Goal: Task Accomplishment & Management: Complete application form

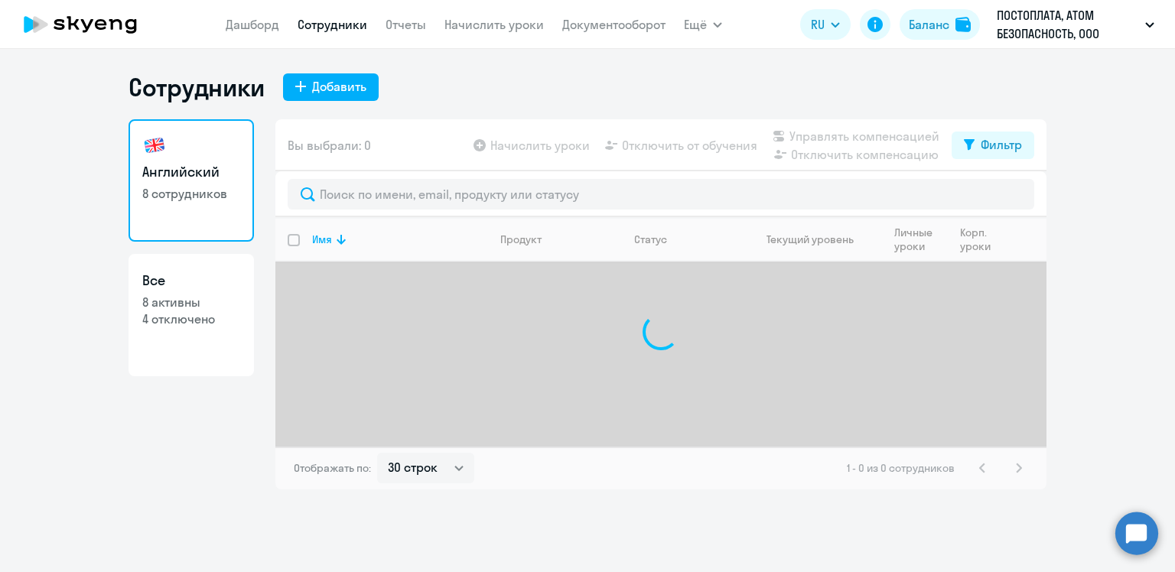
select select "30"
click at [312, 86] on div "Добавить" at bounding box center [339, 86] width 54 height 18
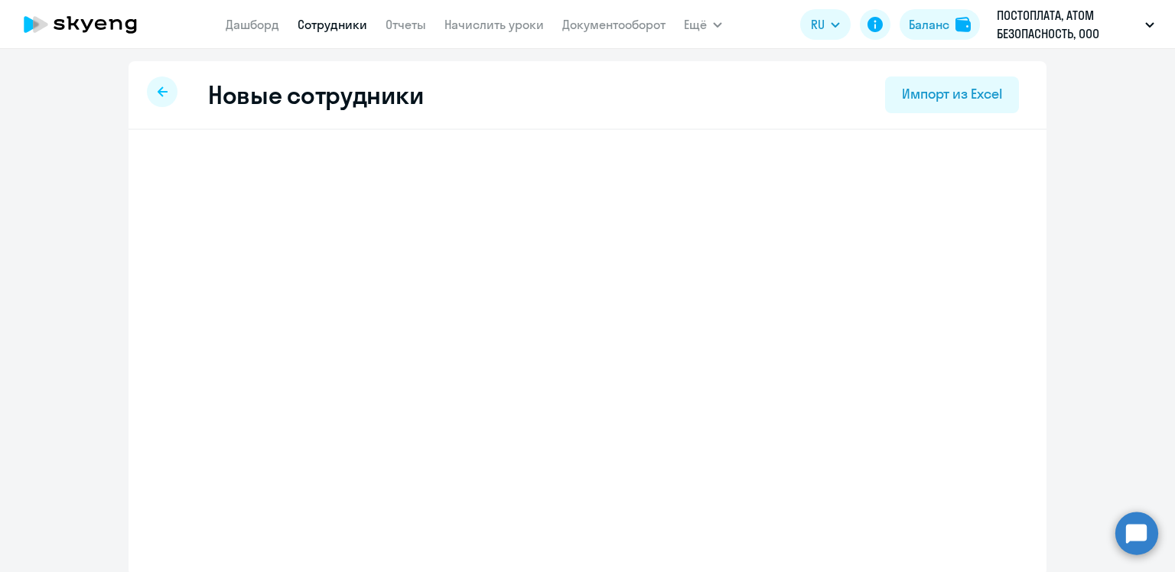
select select "english_adult_not_native_speaker_premium"
select select "7"
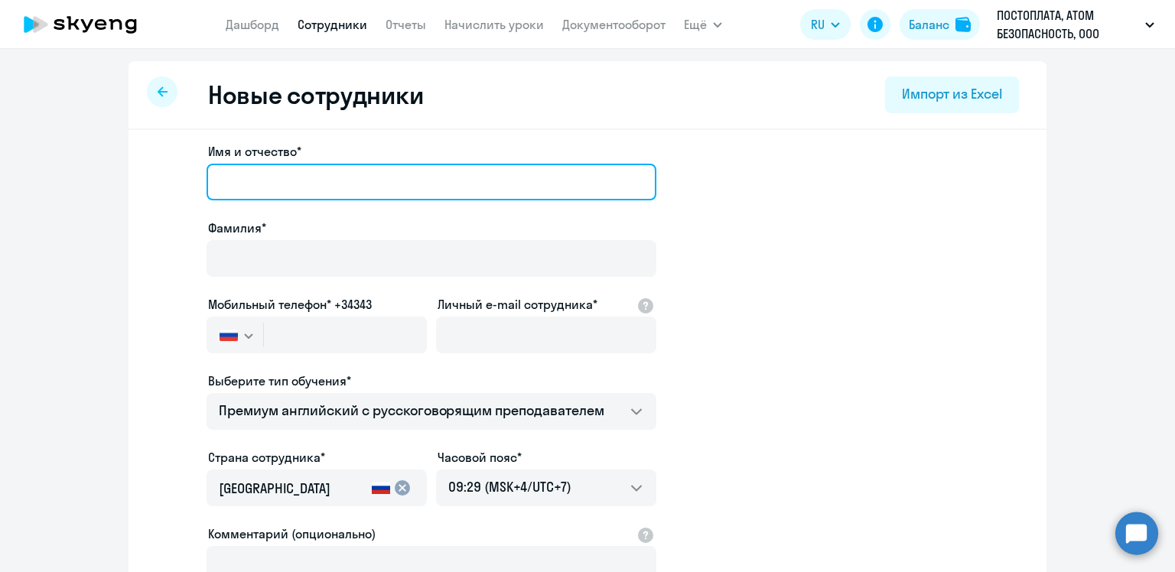
click at [284, 180] on input "Имя и отчество*" at bounding box center [432, 182] width 450 height 37
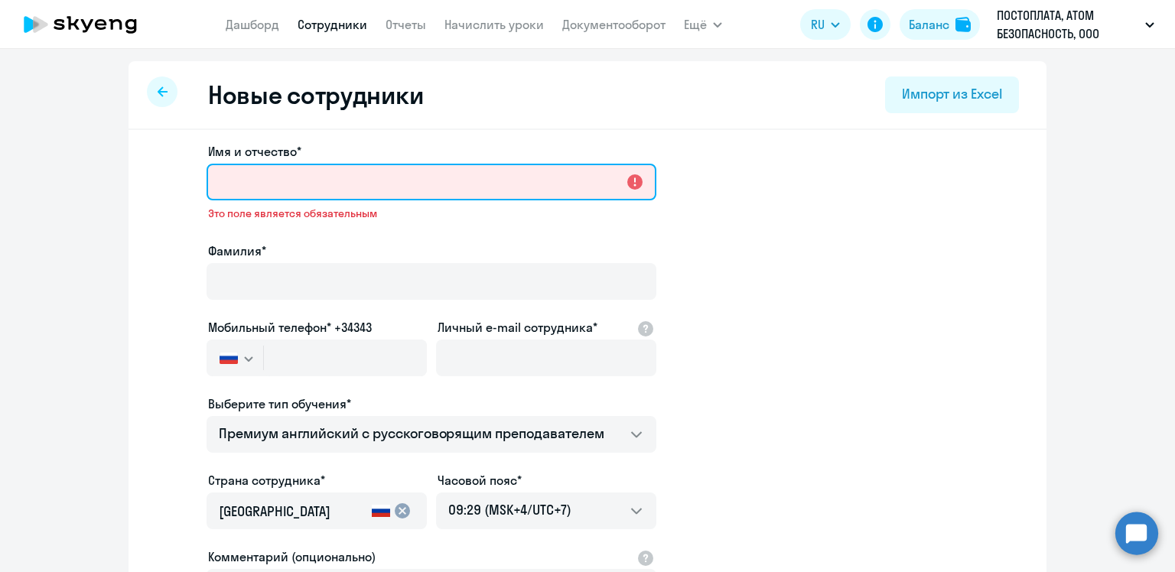
paste input "[PERSON_NAME] Имя [PERSON_NAME]"
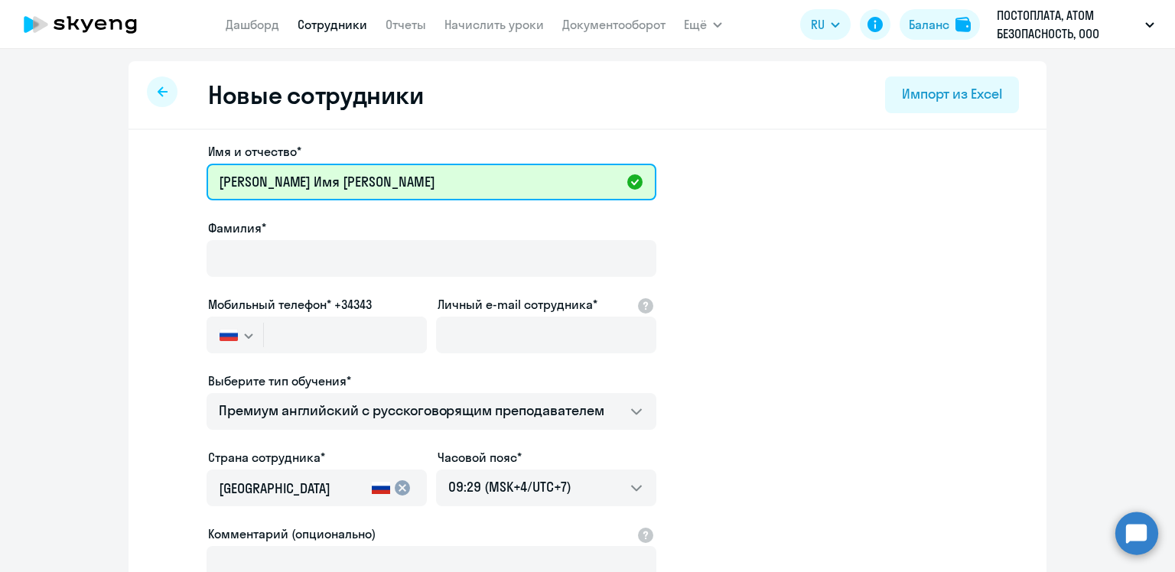
drag, startPoint x: 313, startPoint y: 184, endPoint x: 297, endPoint y: 184, distance: 16.1
click at [297, 184] on input "[PERSON_NAME] Имя [PERSON_NAME]" at bounding box center [432, 182] width 450 height 37
click at [301, 176] on input "[PERSON_NAME] я [PERSON_NAME]" at bounding box center [432, 182] width 450 height 37
drag, startPoint x: 336, startPoint y: 179, endPoint x: 294, endPoint y: 184, distance: 42.3
click at [294, 184] on input "[PERSON_NAME]" at bounding box center [432, 182] width 450 height 37
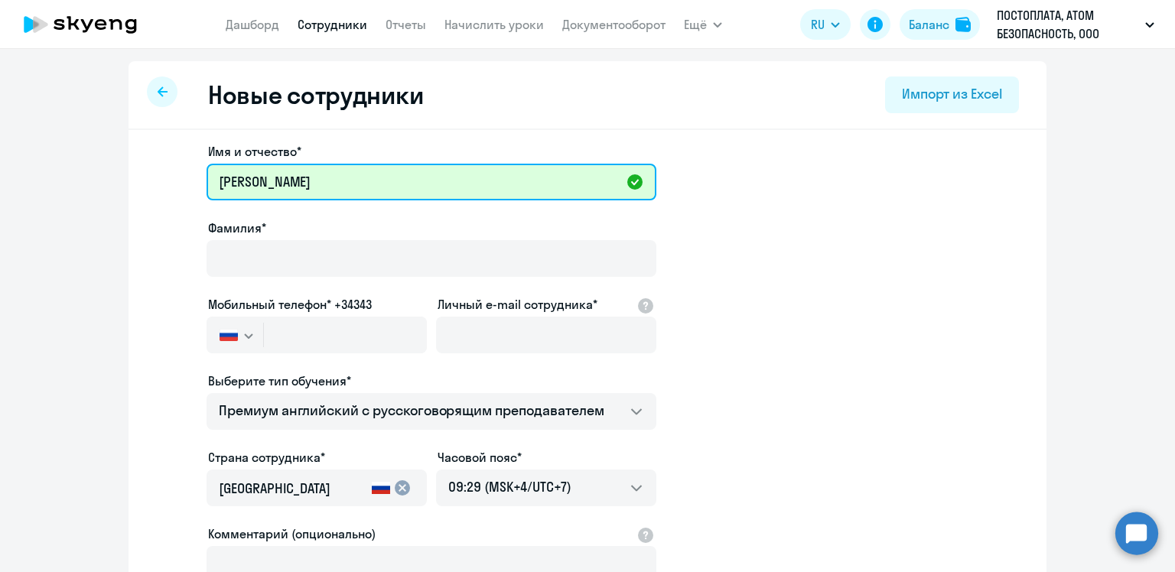
click at [334, 180] on input "[PERSON_NAME]" at bounding box center [432, 182] width 450 height 37
drag, startPoint x: 295, startPoint y: 180, endPoint x: 197, endPoint y: 181, distance: 97.2
click at [197, 181] on app-new-student-form "Имя и отчество* [PERSON_NAME]* Мобильный телефон* +34343 [GEOGRAPHIC_DATA] +7 […" at bounding box center [587, 415] width 869 height 546
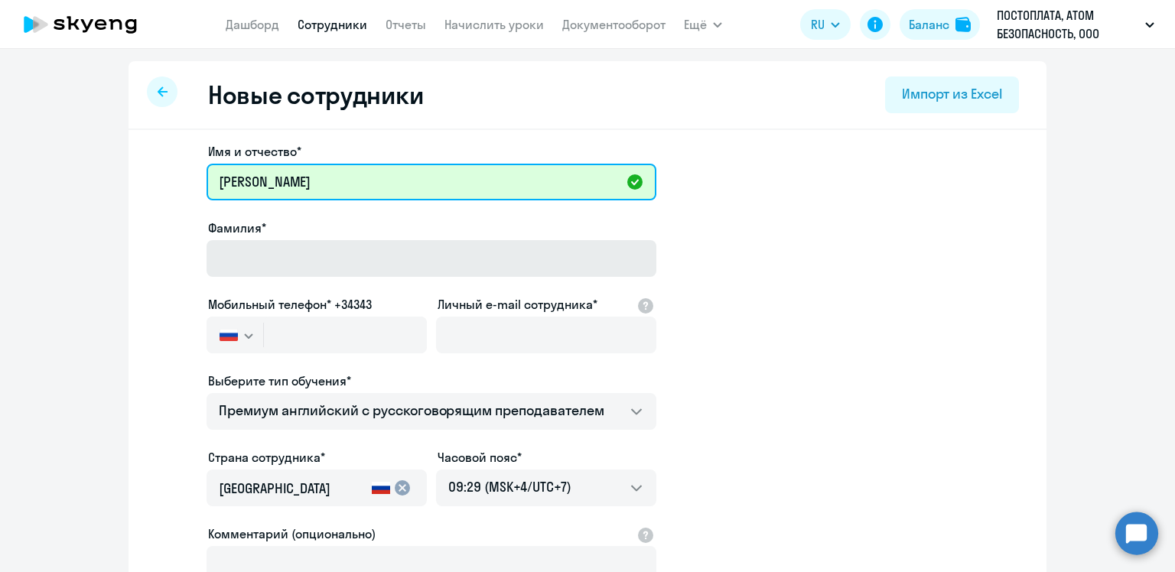
type input "[PERSON_NAME]"
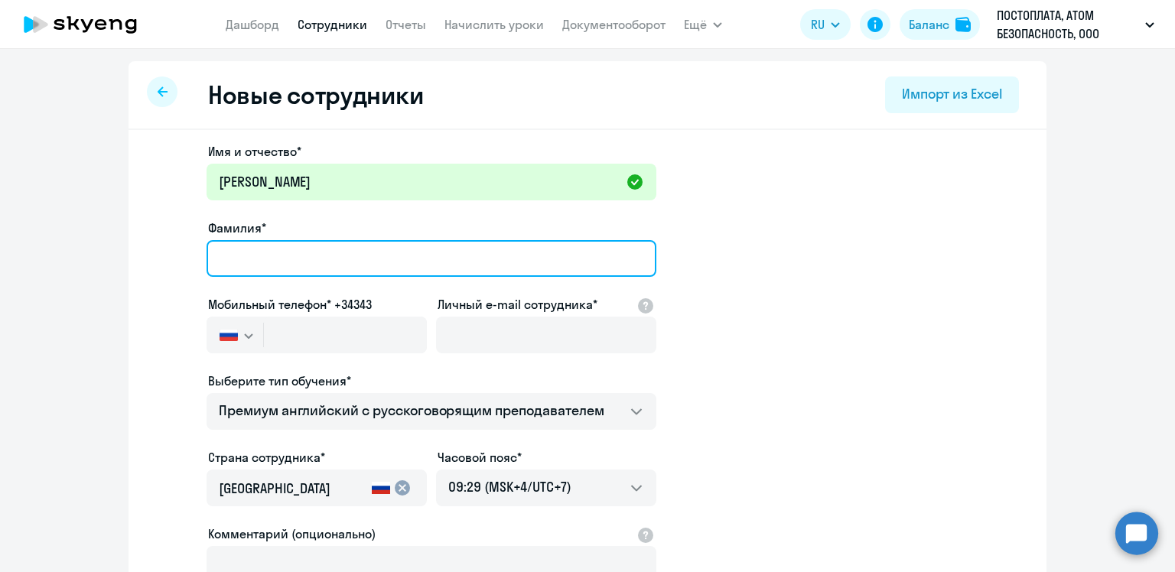
click at [213, 245] on input "Фамилия*" at bounding box center [432, 258] width 450 height 37
paste input "[PERSON_NAME]"
type input "[PERSON_NAME]"
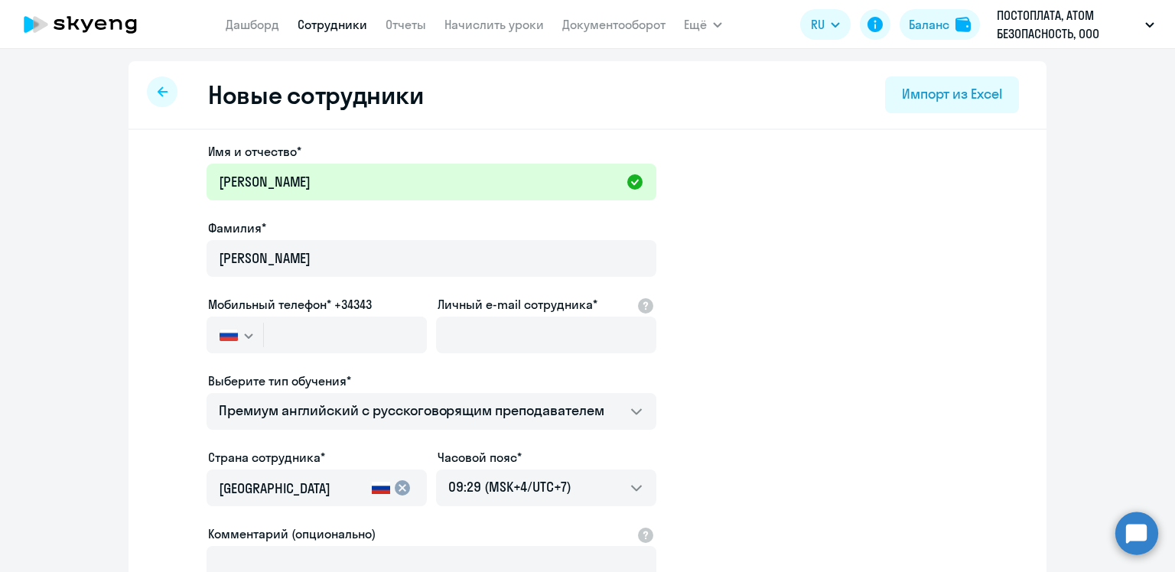
click at [167, 200] on app-new-student-form "Имя и отчество* [PERSON_NAME]* [PERSON_NAME] Мобильный телефон* +34343 [GEOGRAP…" at bounding box center [587, 415] width 869 height 546
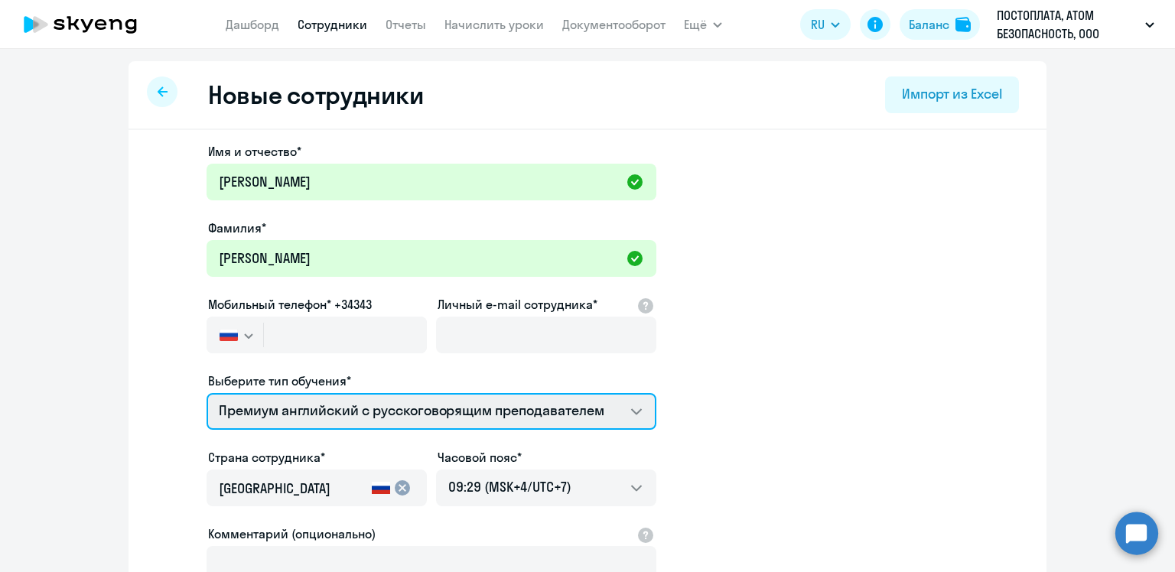
click at [337, 413] on select "Премиум английский с русскоговорящим преподавателем" at bounding box center [432, 411] width 450 height 37
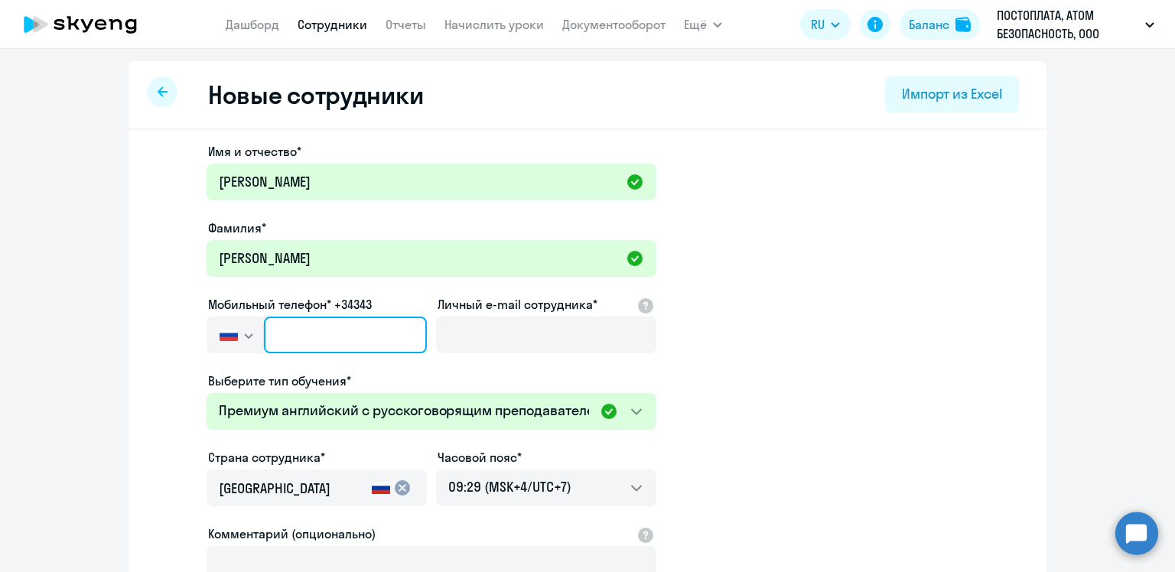
click at [280, 339] on input "text" at bounding box center [345, 335] width 163 height 37
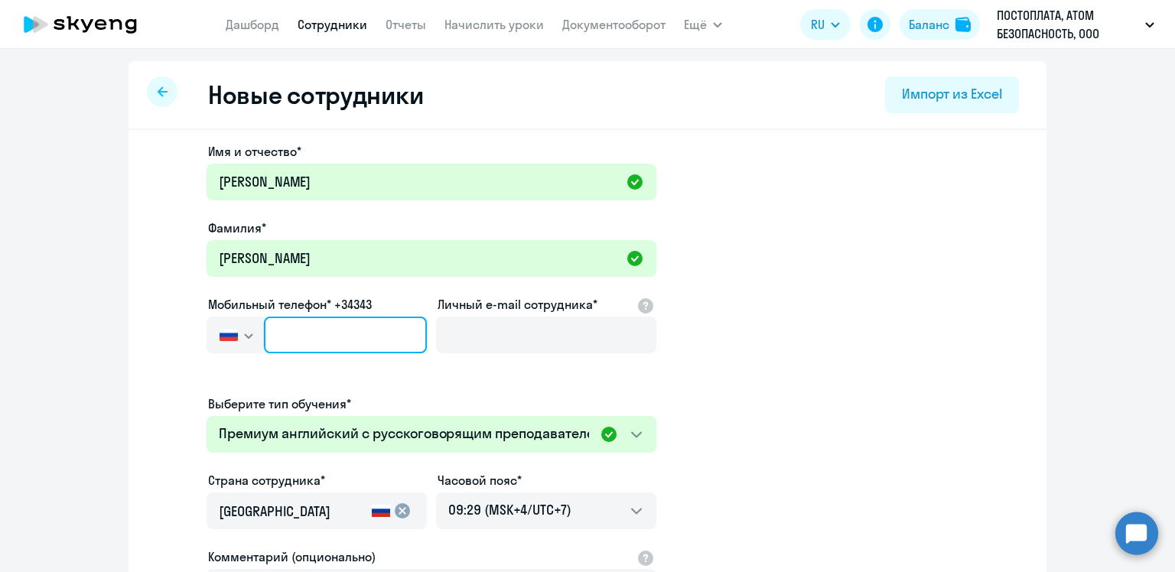
paste input "[PHONE_NUMBER]"
type input "[PHONE_NUMBER]"
click at [285, 331] on input "[PHONE_NUMBER]" at bounding box center [345, 335] width 163 height 37
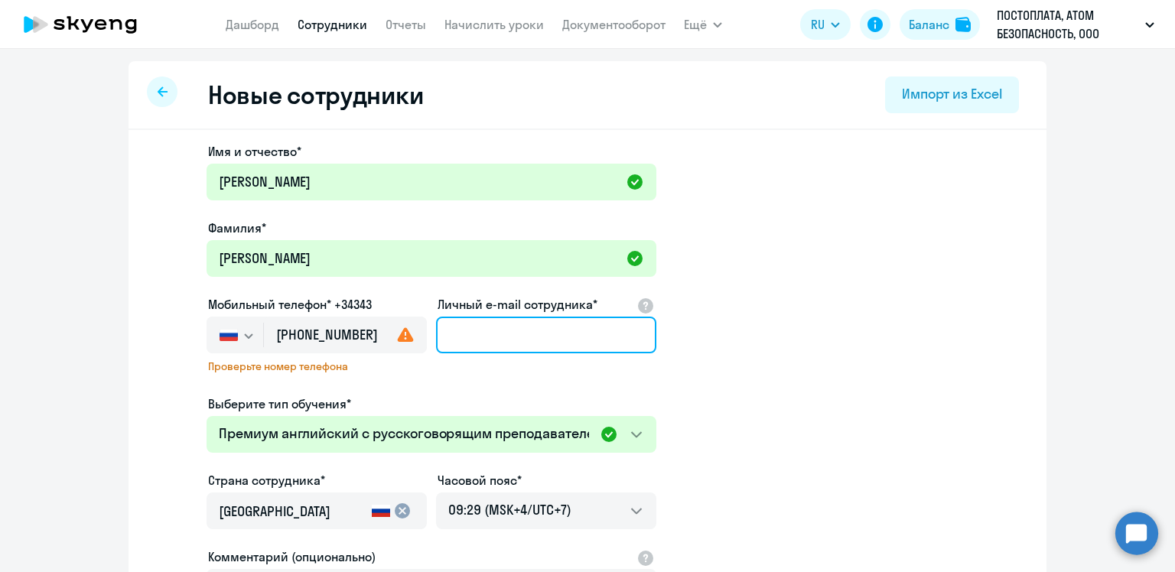
click at [454, 334] on input "Личный e-mail сотрудника*" at bounding box center [546, 335] width 220 height 37
paste input "[EMAIL_ADDRESS][DOMAIN_NAME]"
type input "[EMAIL_ADDRESS][DOMAIN_NAME]"
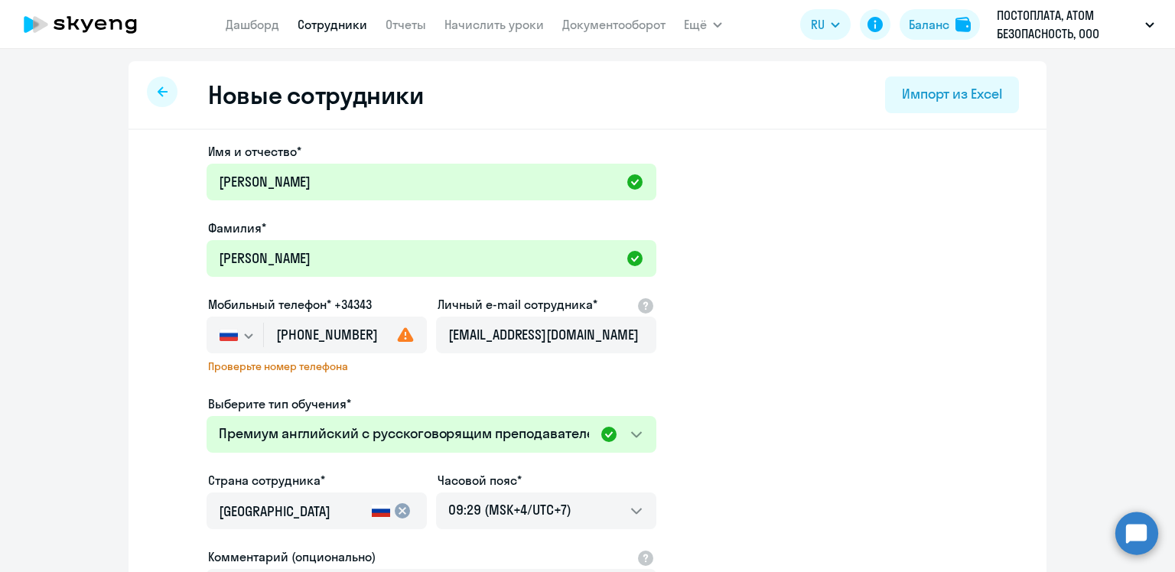
click at [686, 357] on app-new-student-form "Имя и отчество* [PERSON_NAME]* [PERSON_NAME] Мобильный телефон* +34343 [GEOGRAP…" at bounding box center [587, 426] width 869 height 568
click at [244, 337] on icon "button" at bounding box center [248, 336] width 9 height 5
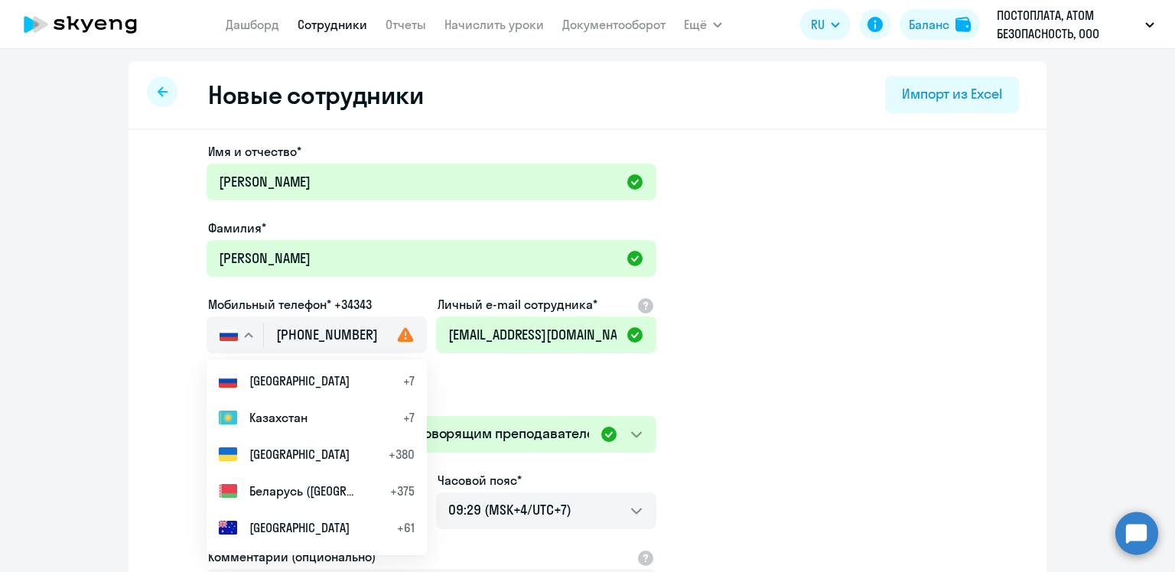
click at [244, 337] on icon "button" at bounding box center [248, 336] width 9 height 5
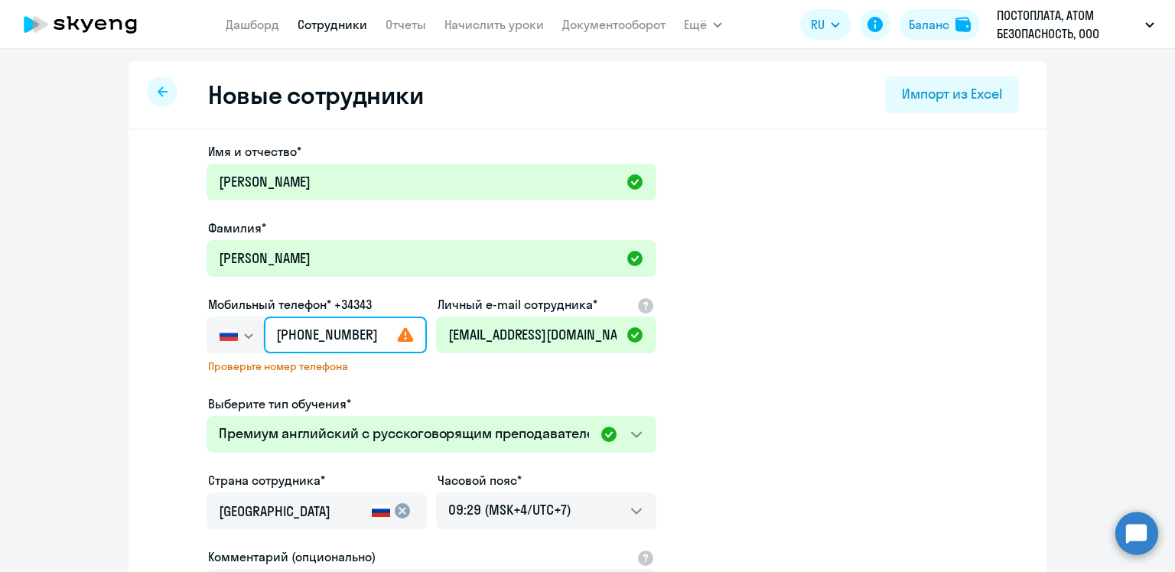
click at [288, 334] on input "[PHONE_NUMBER]" at bounding box center [345, 335] width 163 height 37
drag, startPoint x: 370, startPoint y: 335, endPoint x: 286, endPoint y: 347, distance: 84.3
click at [286, 347] on input "[PHONE_NUMBER]" at bounding box center [345, 335] width 163 height 37
click at [298, 334] on input "text" at bounding box center [345, 335] width 163 height 37
paste input "[PHONE_NUMBER]"
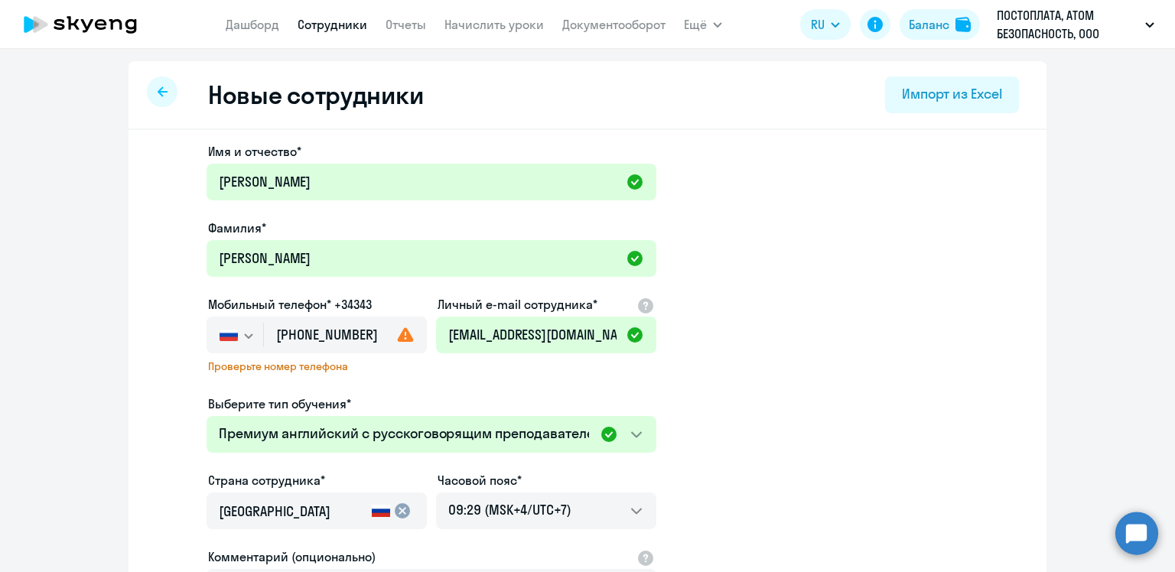
click at [321, 376] on div "Проверьте номер телефона" at bounding box center [317, 371] width 220 height 23
click at [337, 337] on input "[PHONE_NUMBER]" at bounding box center [345, 335] width 163 height 37
drag, startPoint x: 376, startPoint y: 334, endPoint x: 294, endPoint y: 335, distance: 81.9
click at [294, 335] on input "[PHONE_NUMBER]" at bounding box center [345, 335] width 163 height 37
type input "+7 9"
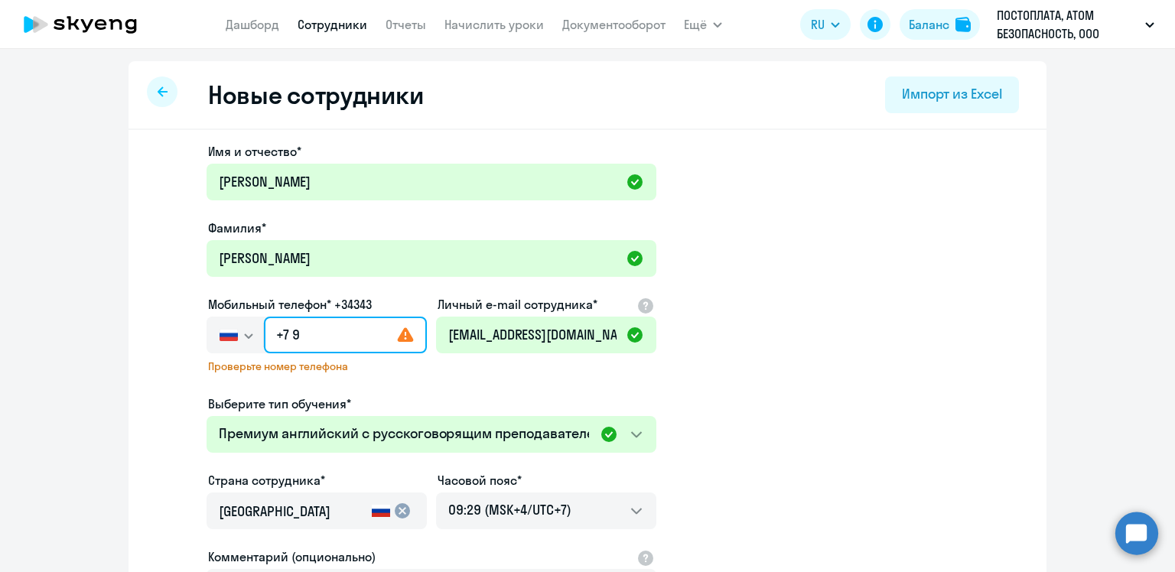
paste input "273 486-55-8"
type input "+7 2"
type input "+7 0"
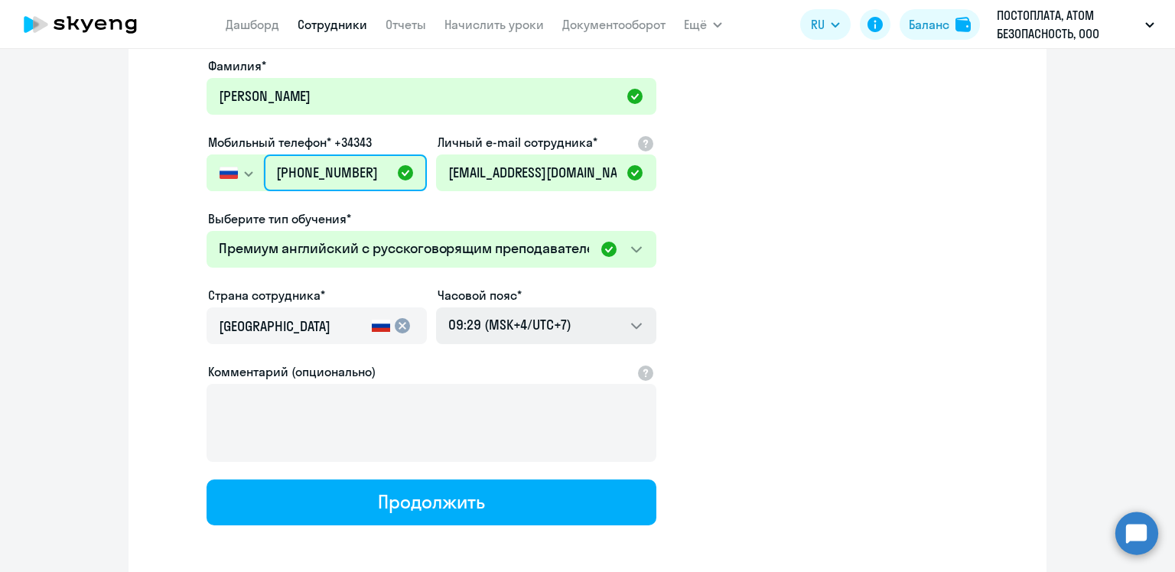
scroll to position [228, 0]
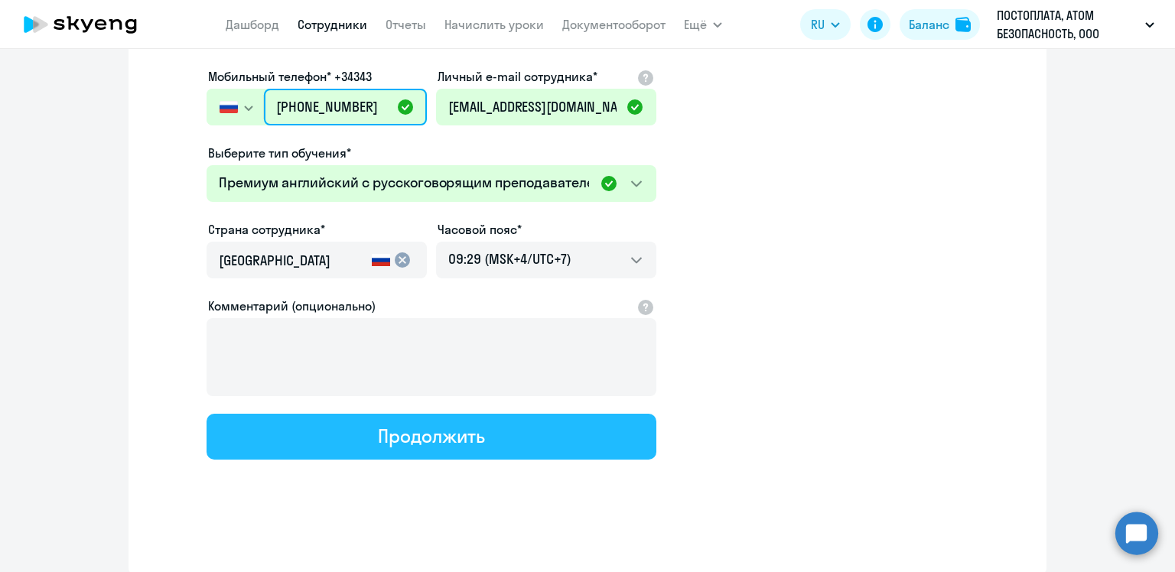
type input "[PHONE_NUMBER]"
click at [494, 438] on button "Продолжить" at bounding box center [432, 437] width 450 height 46
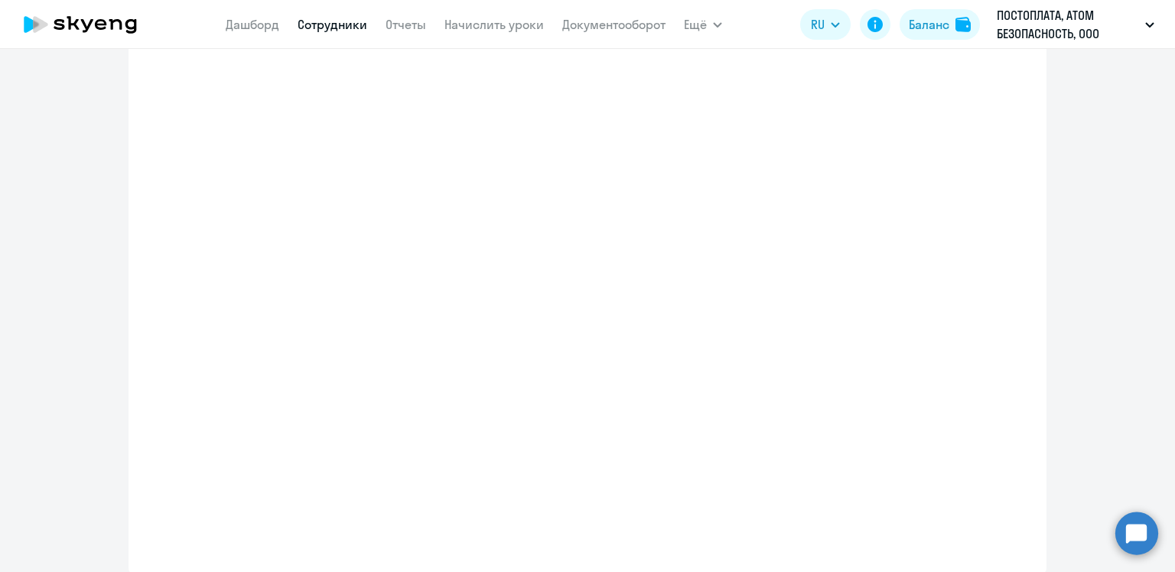
select select "english_adult_not_native_speaker_premium"
select select "7"
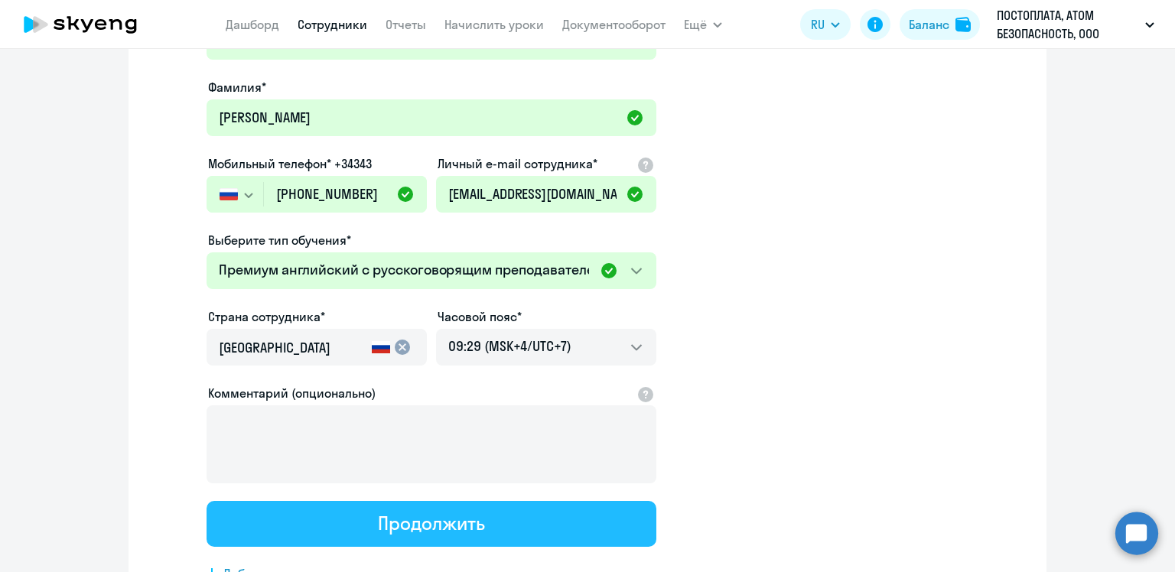
scroll to position [0, 0]
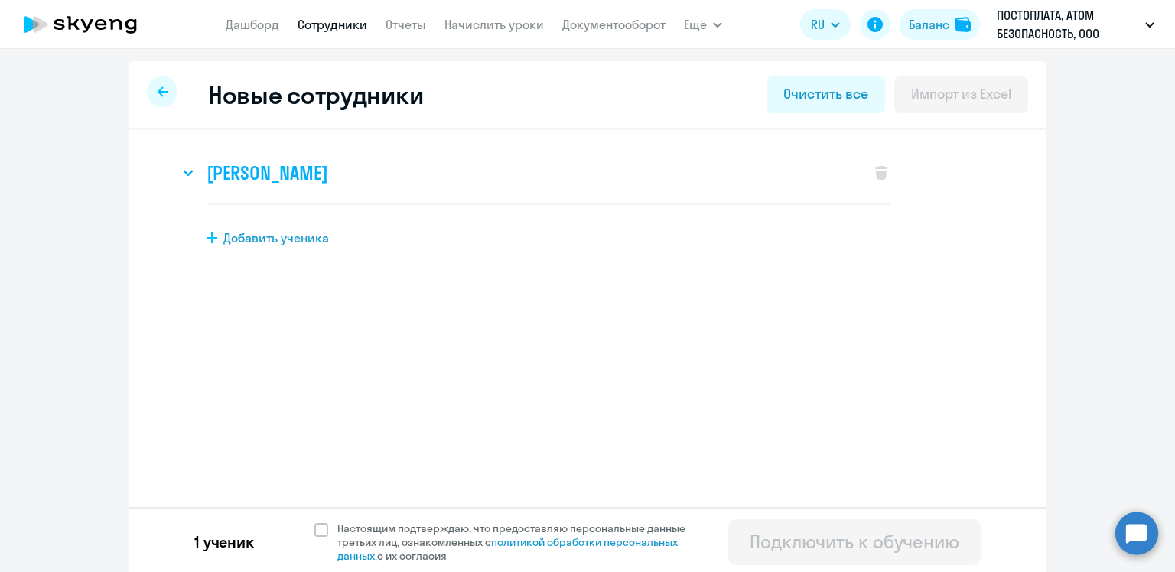
click at [197, 165] on div "[PERSON_NAME]" at bounding box center [517, 172] width 676 height 61
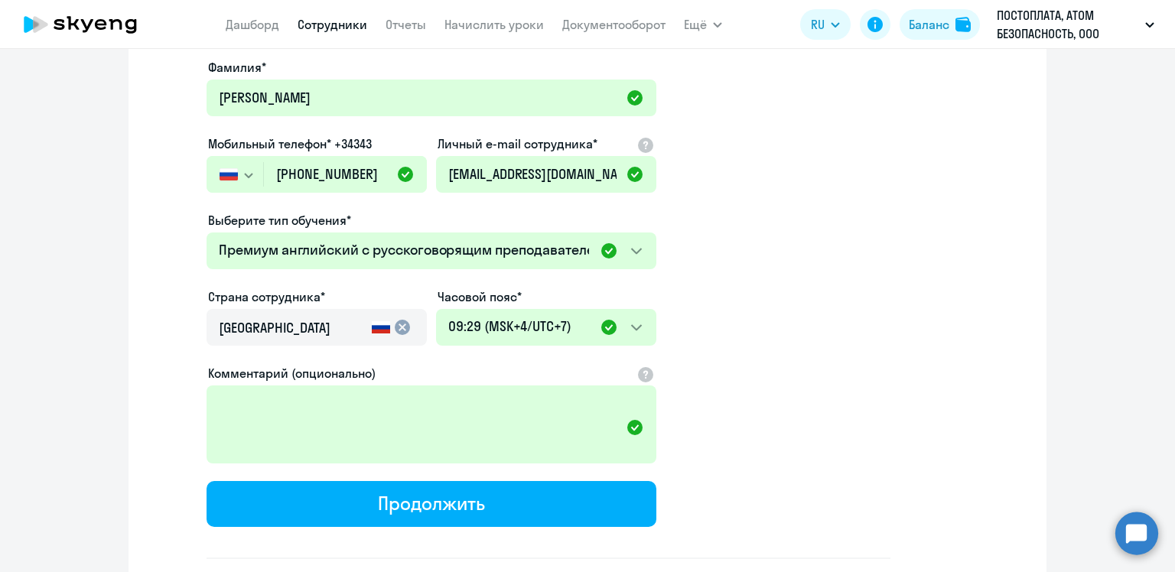
scroll to position [346, 0]
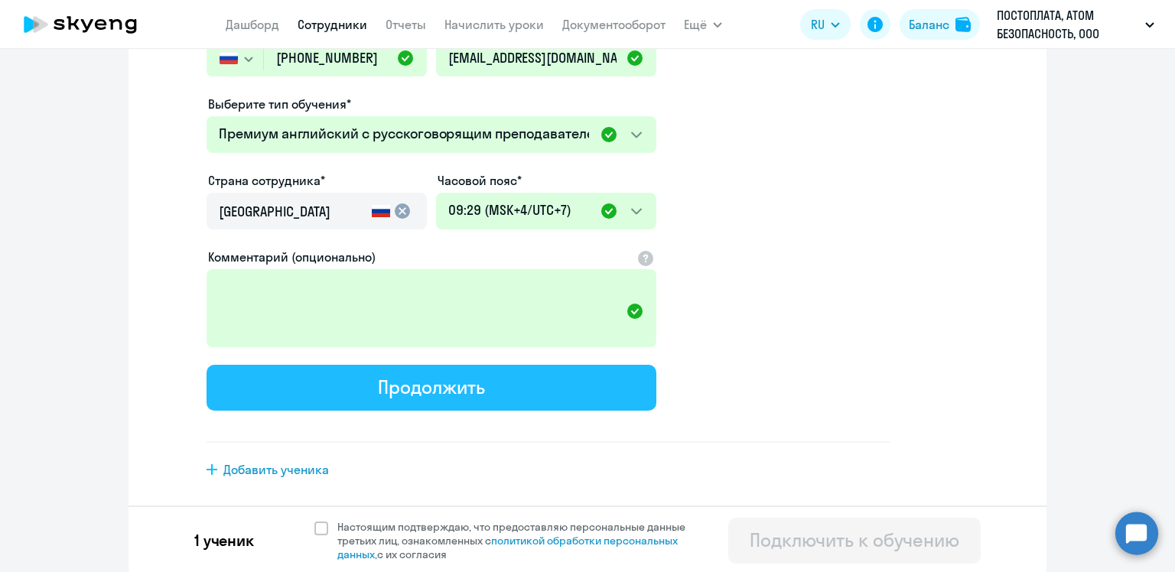
click at [284, 398] on button "Продолжить" at bounding box center [432, 388] width 450 height 46
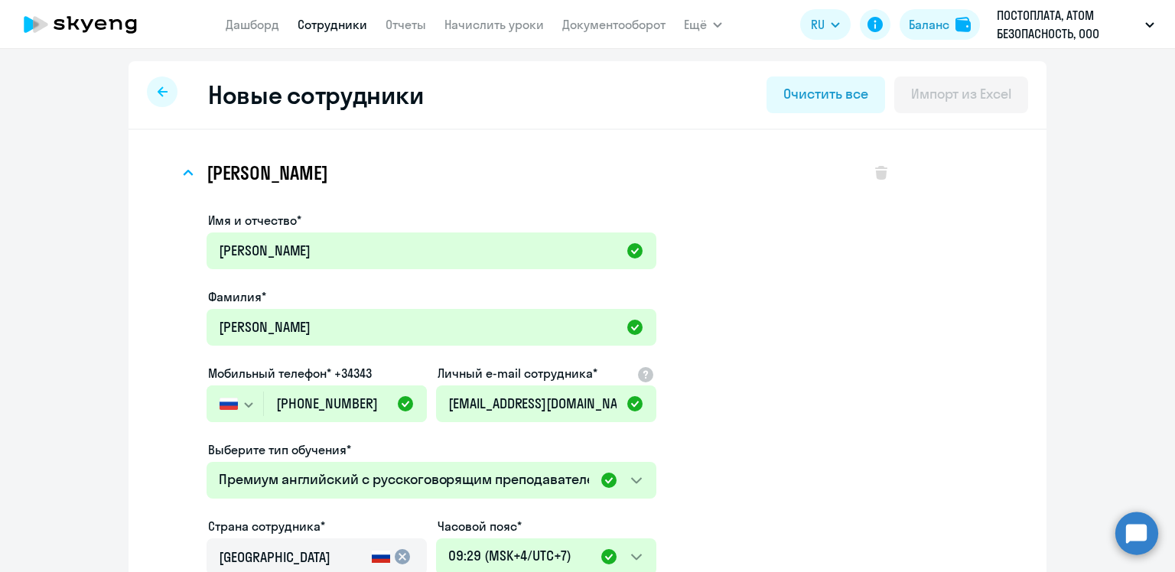
select select "english_adult_not_native_speaker_premium"
select select "7"
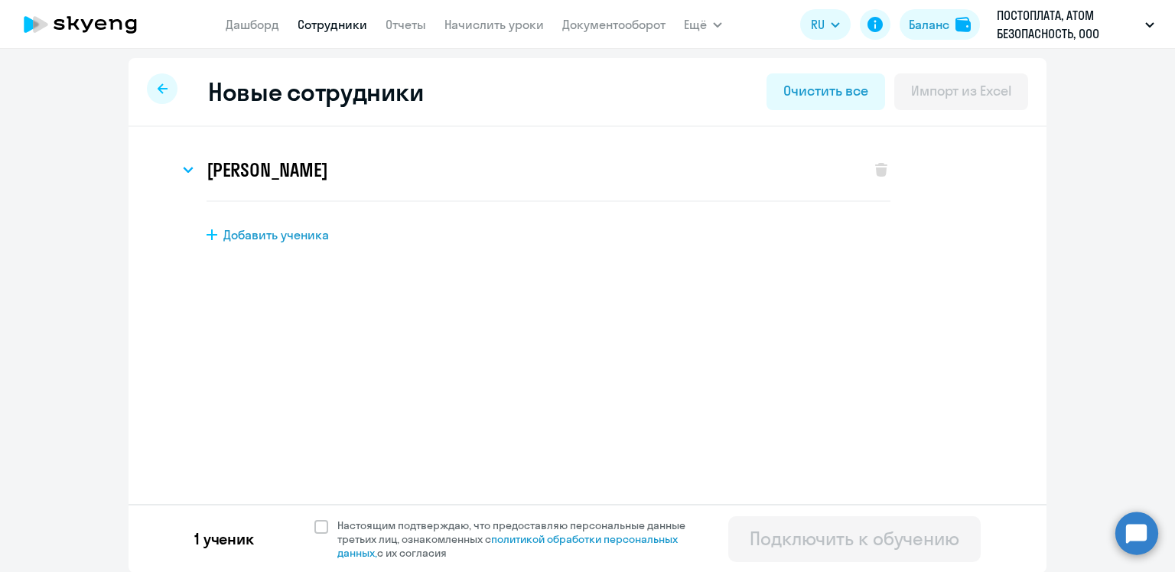
scroll to position [4, 0]
click at [314, 527] on span at bounding box center [321, 526] width 14 height 14
click at [314, 518] on input "Настоящим подтверждаю, что предоставляю персональные данные третьих лиц, ознако…" at bounding box center [314, 517] width 1 height 1
checkbox input "true"
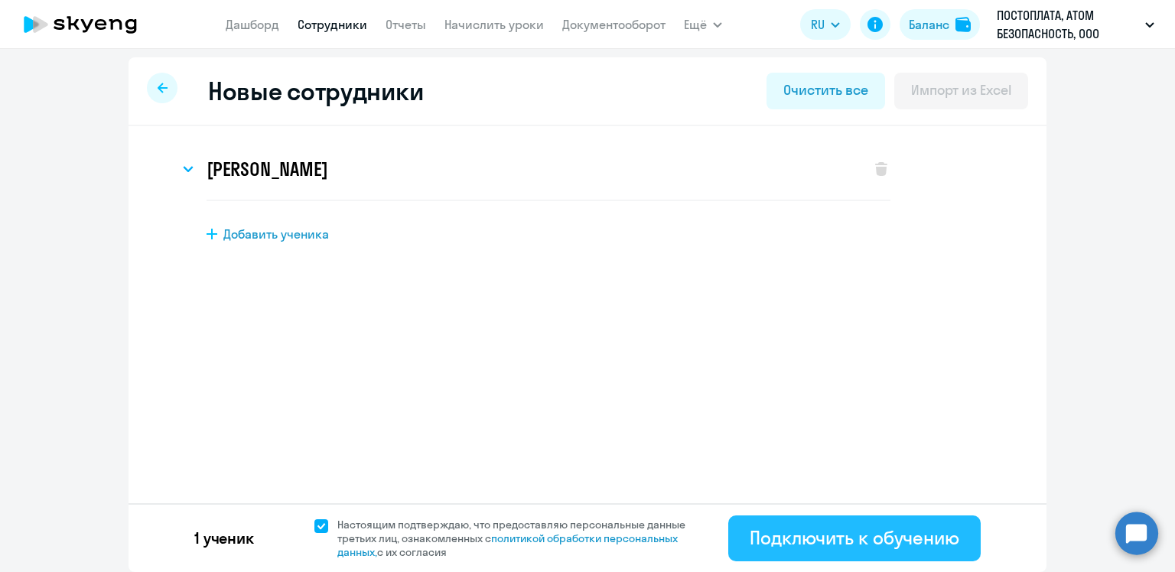
click at [784, 537] on div "Подключить к обучению" at bounding box center [855, 538] width 210 height 24
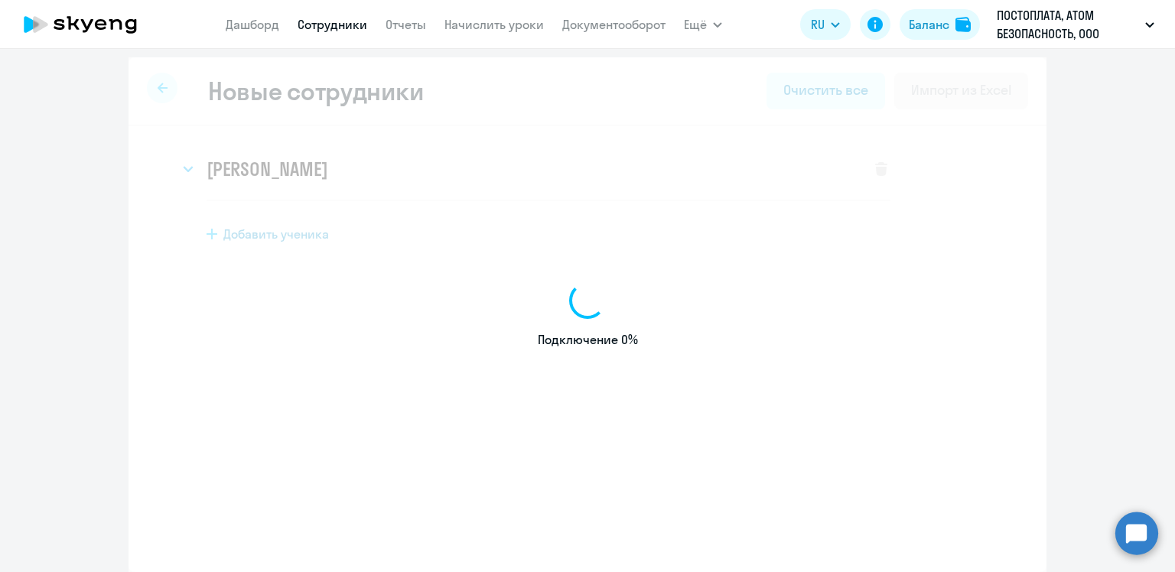
select select "english_adult_not_native_speaker_premium"
select select "7"
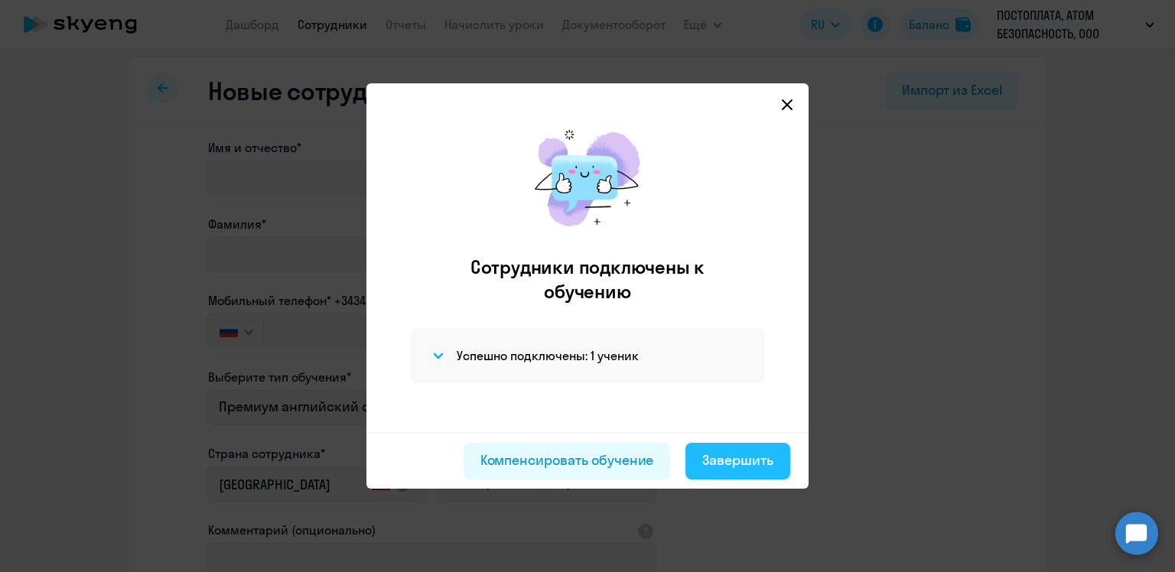
click at [738, 467] on div "Завершить" at bounding box center [737, 461] width 71 height 20
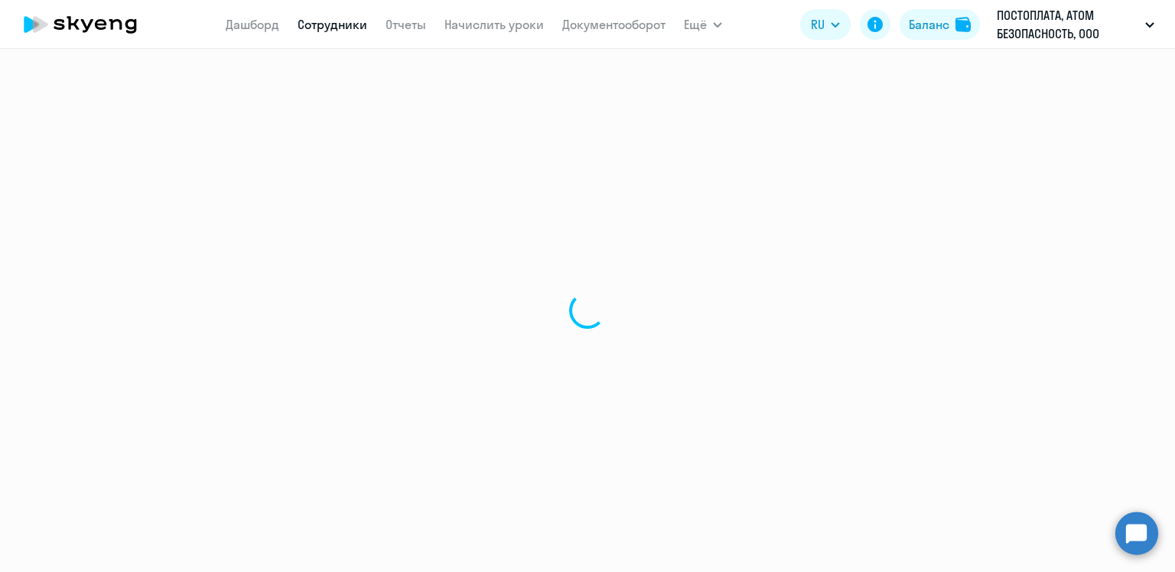
select select "30"
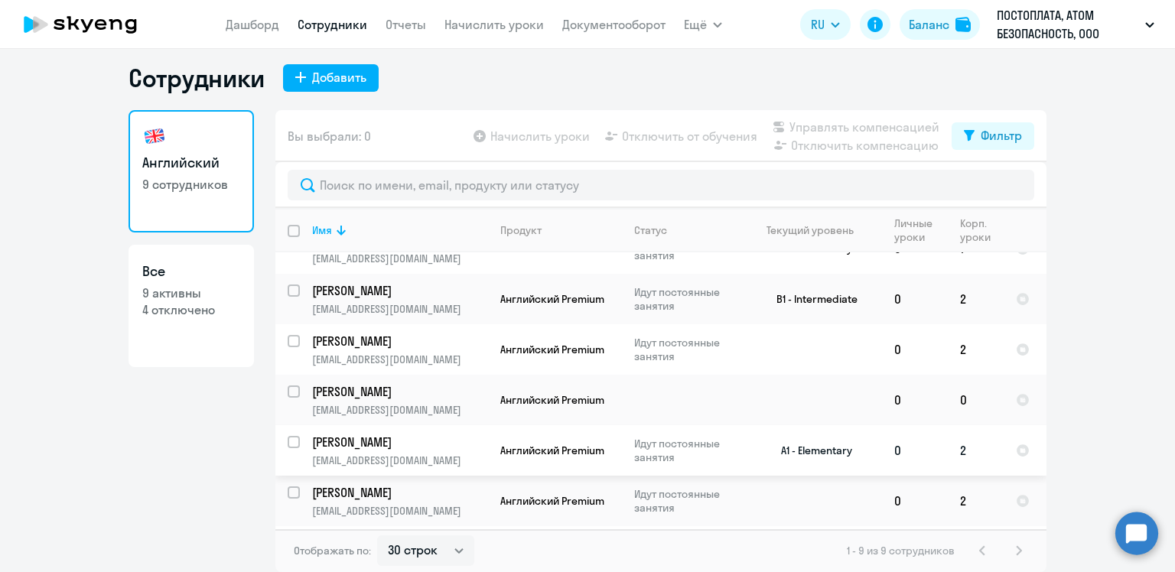
scroll to position [104, 0]
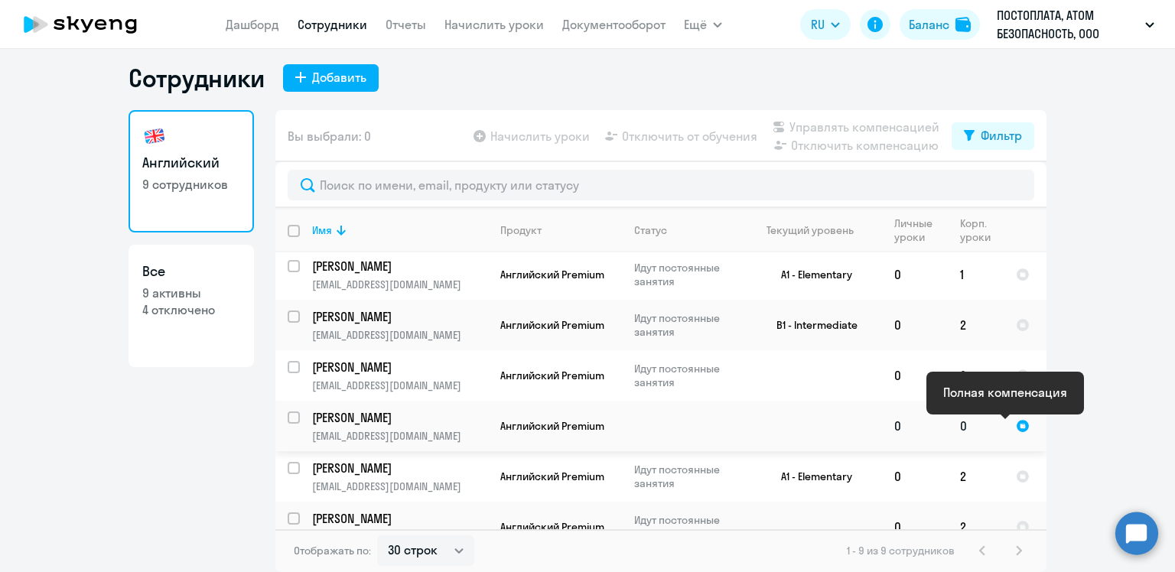
click at [1016, 428] on div at bounding box center [1023, 426] width 14 height 14
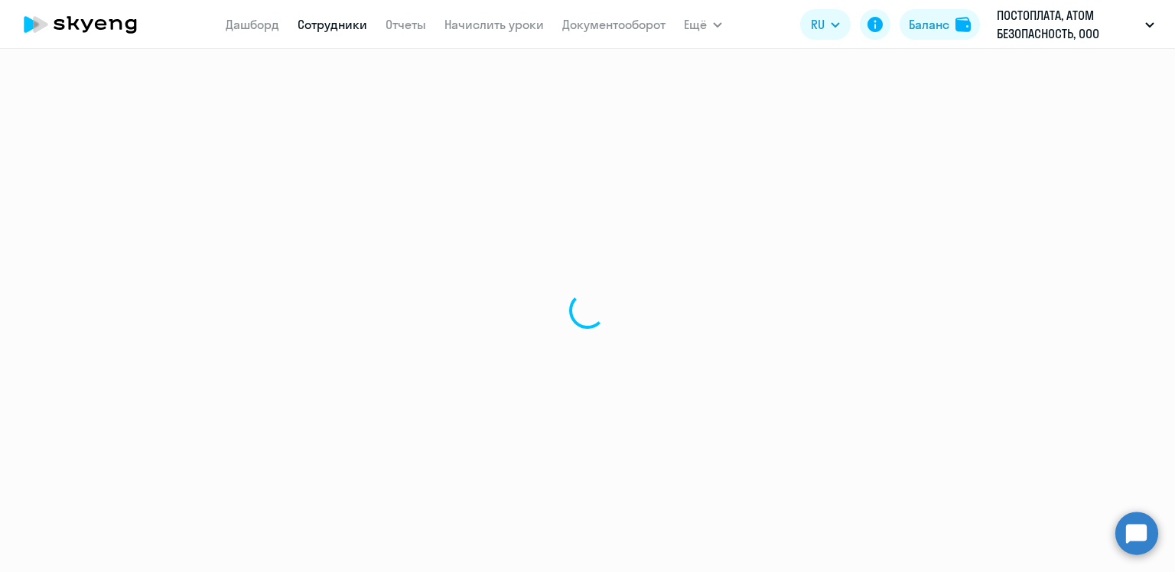
select select "english"
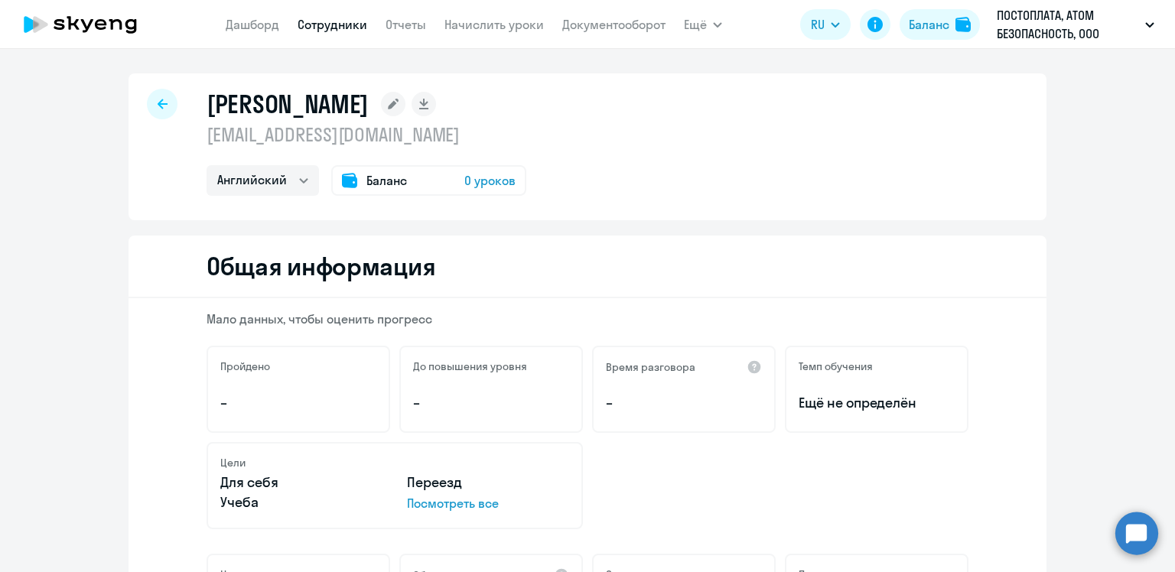
click at [158, 100] on icon at bounding box center [163, 104] width 10 height 11
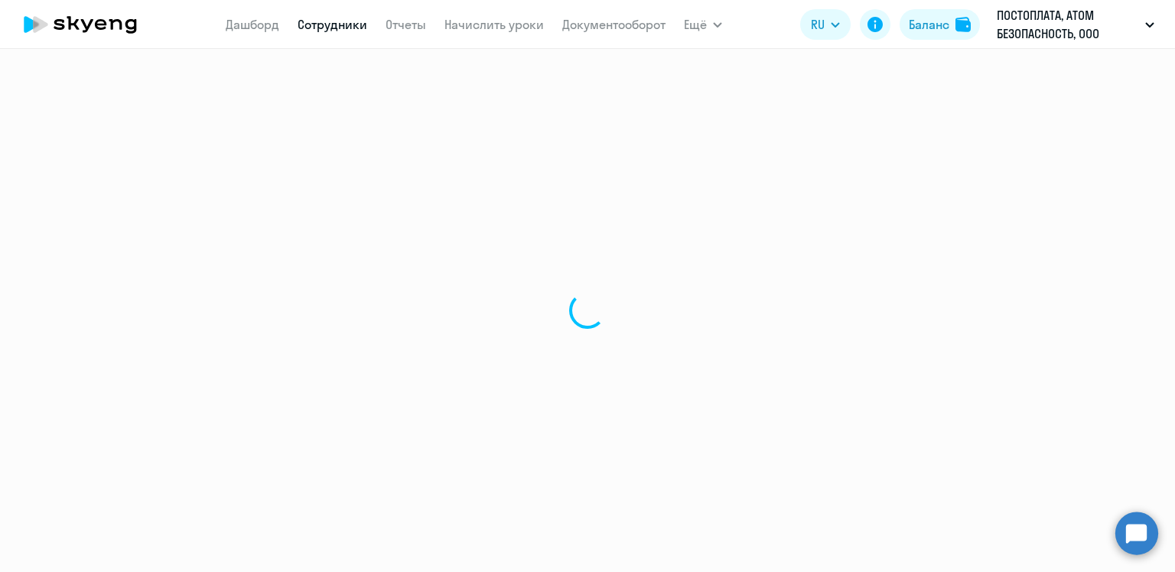
select select "30"
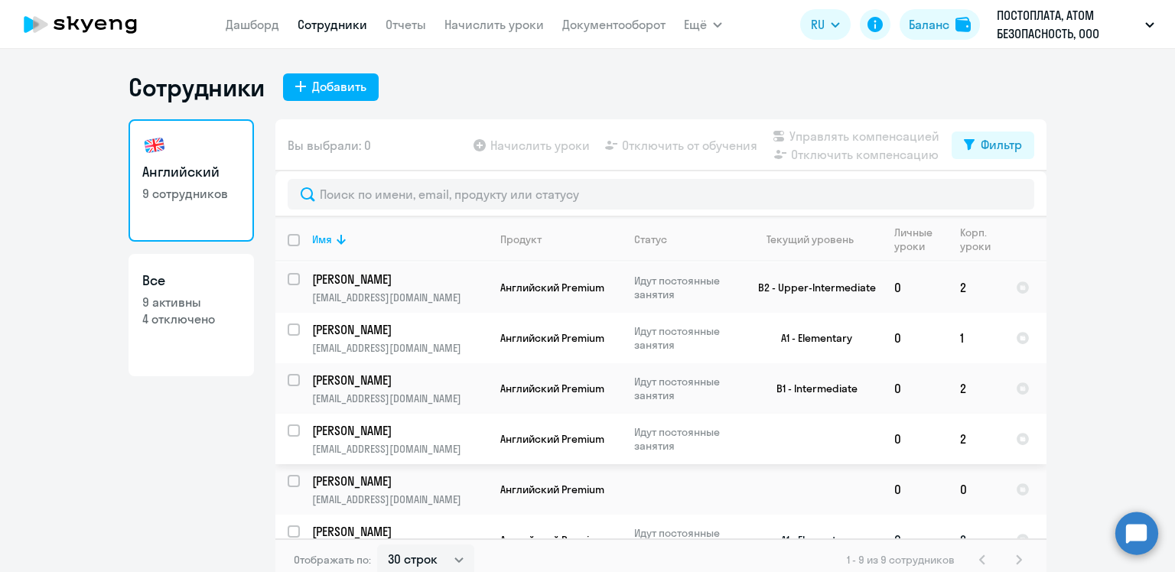
scroll to position [77, 0]
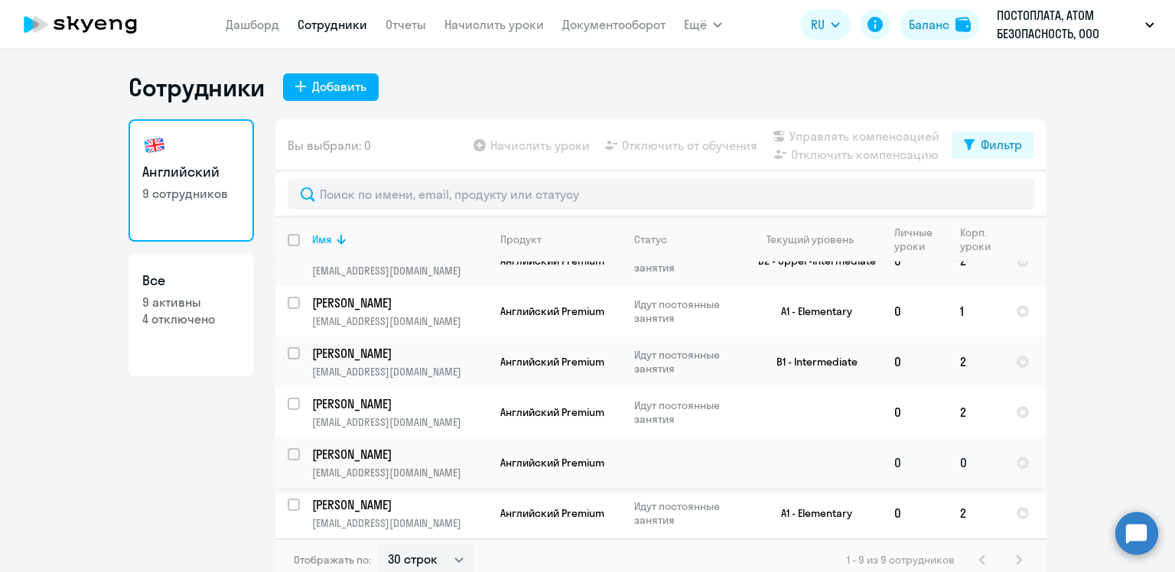
click at [293, 458] on input "select row 22601549" at bounding box center [303, 463] width 31 height 31
checkbox input "true"
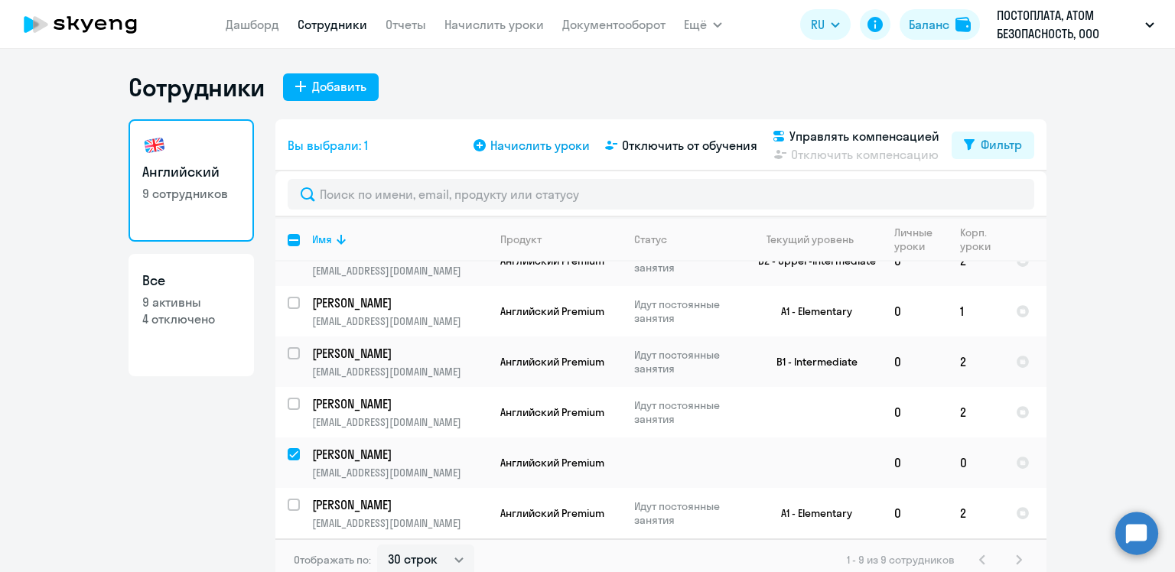
click at [523, 149] on span "Начислить уроки" at bounding box center [539, 145] width 99 height 18
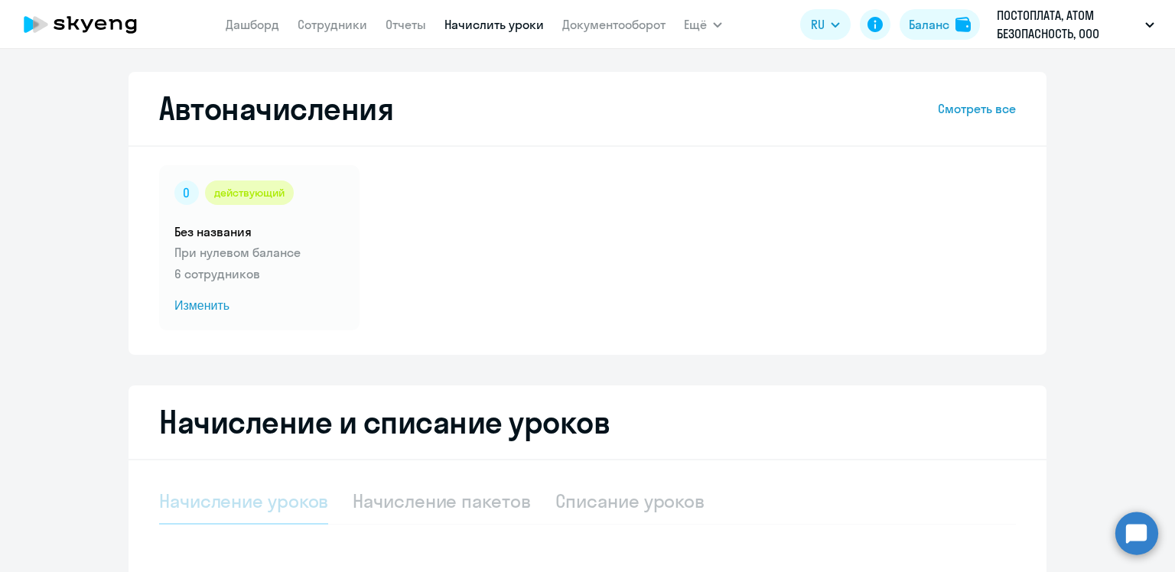
select select "10"
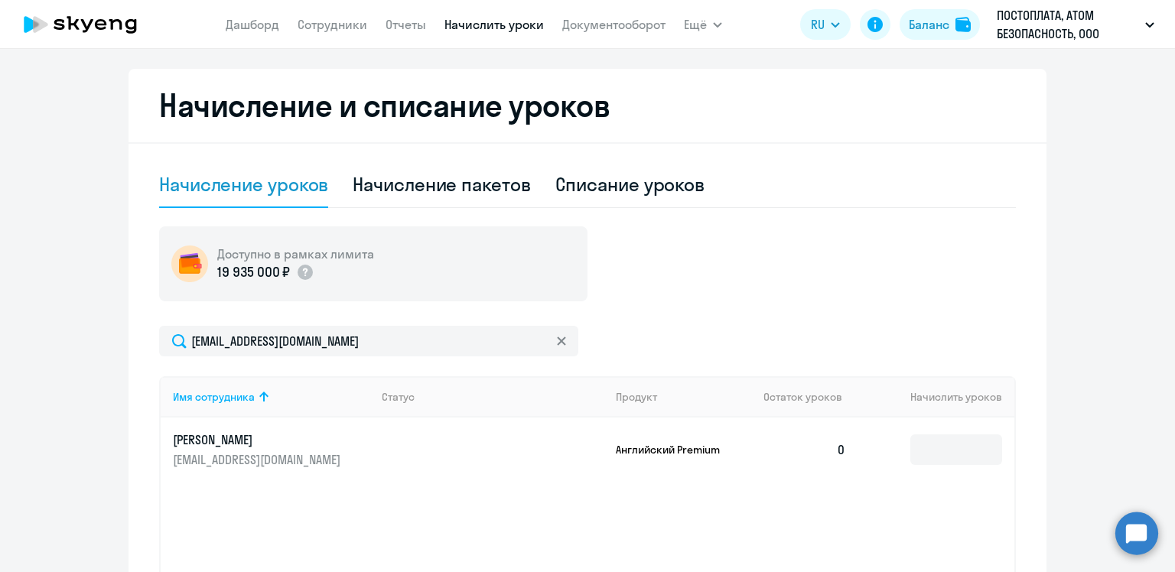
scroll to position [383, 0]
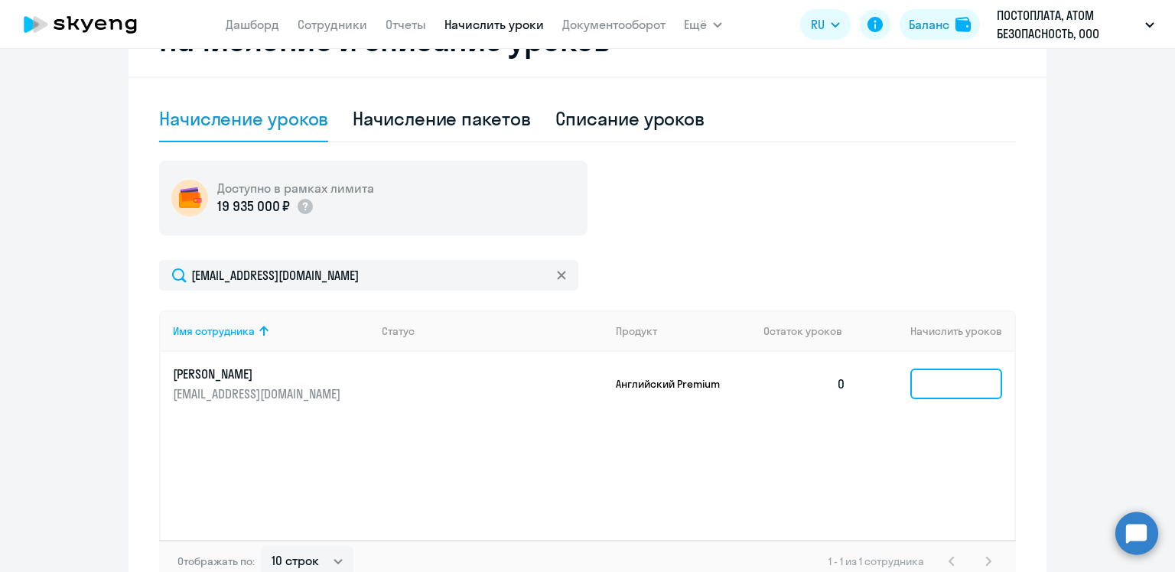
click at [988, 379] on input at bounding box center [956, 384] width 92 height 31
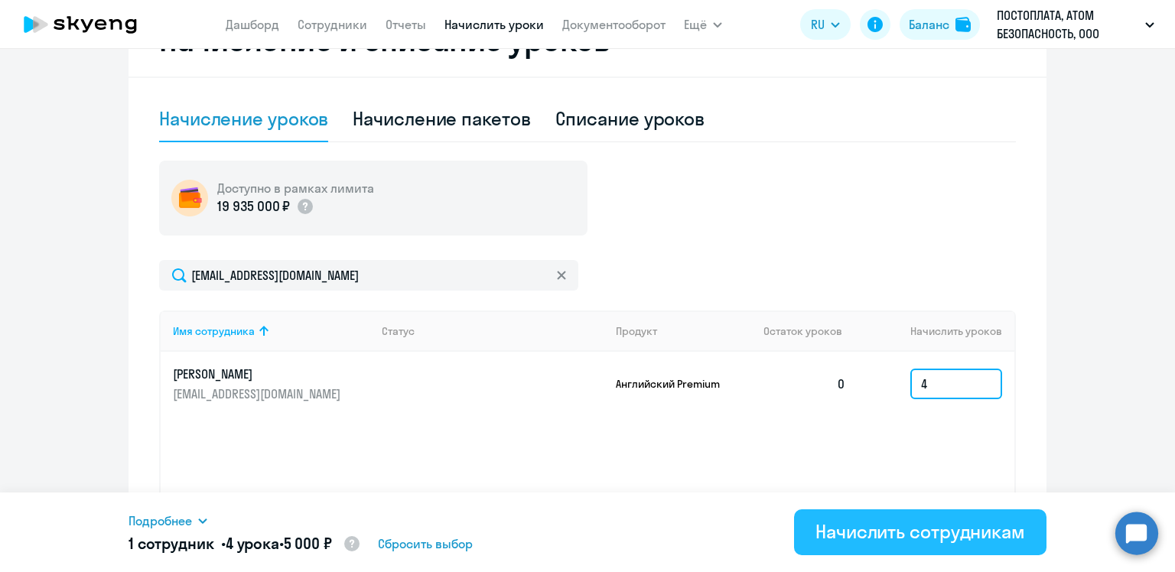
type input "4"
click at [884, 534] on div "Начислить сотрудникам" at bounding box center [921, 531] width 210 height 24
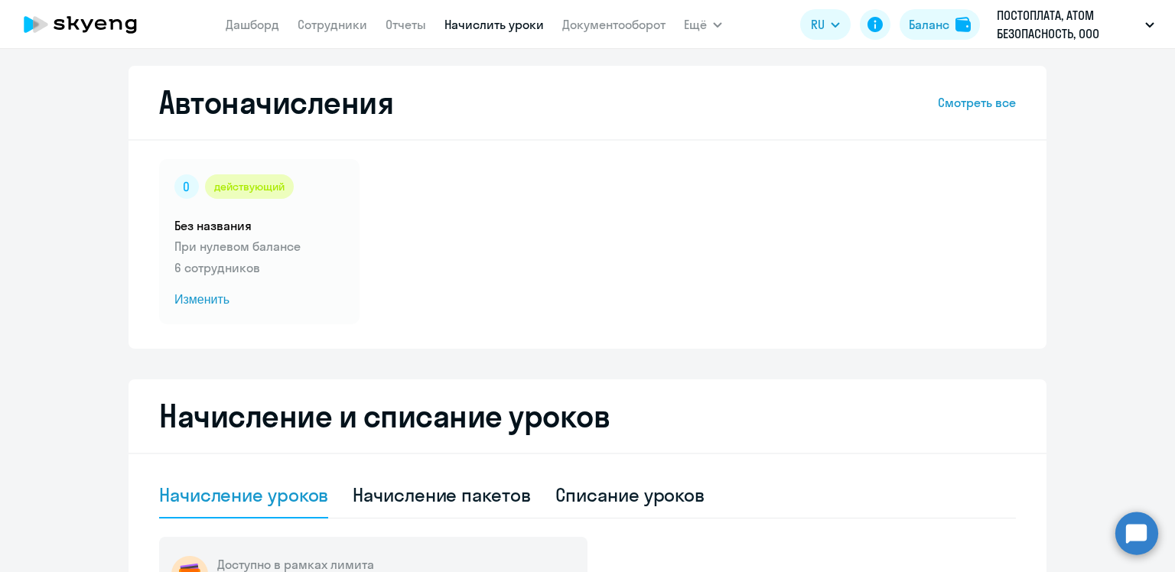
scroll to position [0, 0]
